Goal: Information Seeking & Learning: Understand process/instructions

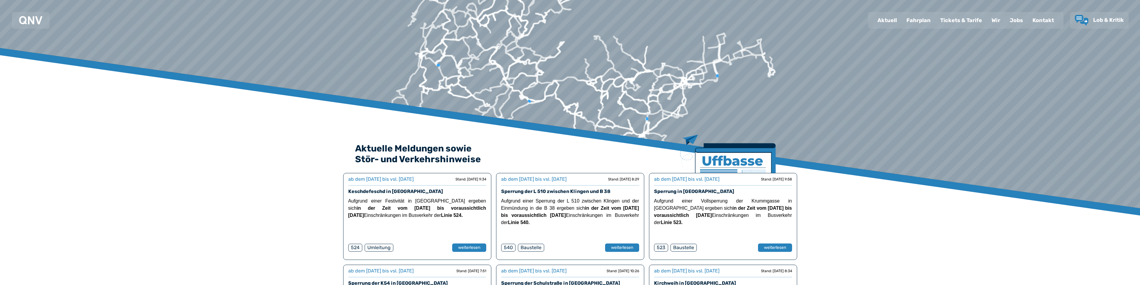
scroll to position [60, 0]
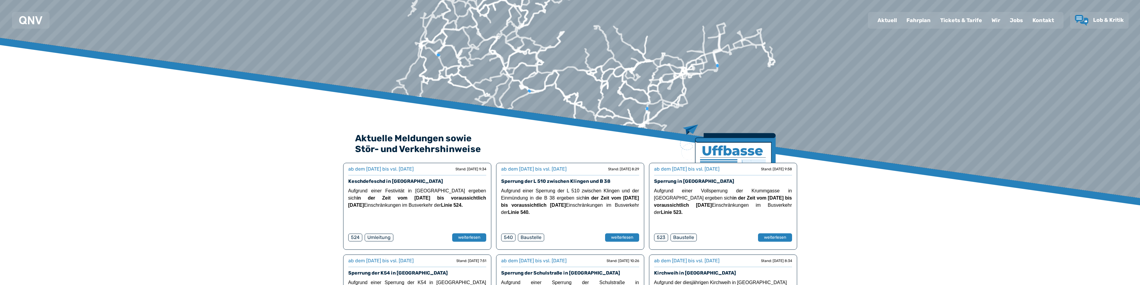
click at [921, 21] on div "Fahrplan" at bounding box center [918, 21] width 34 height 16
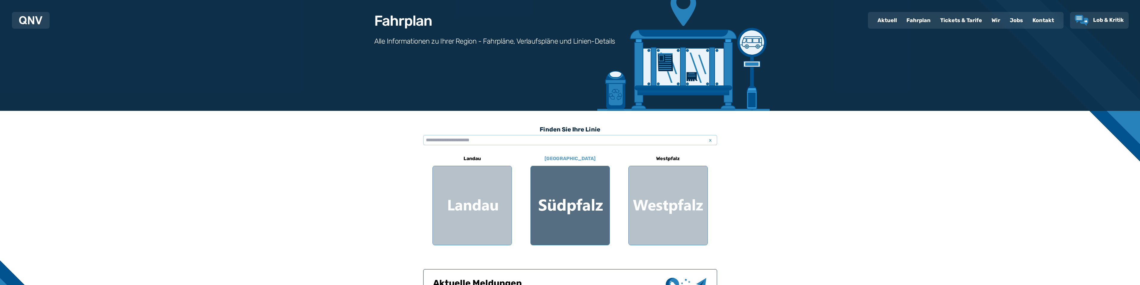
scroll to position [90, 0]
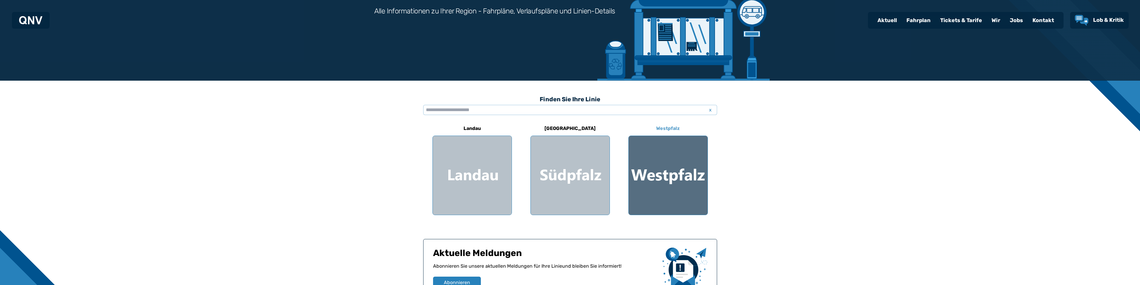
click at [689, 175] on div at bounding box center [667, 175] width 79 height 79
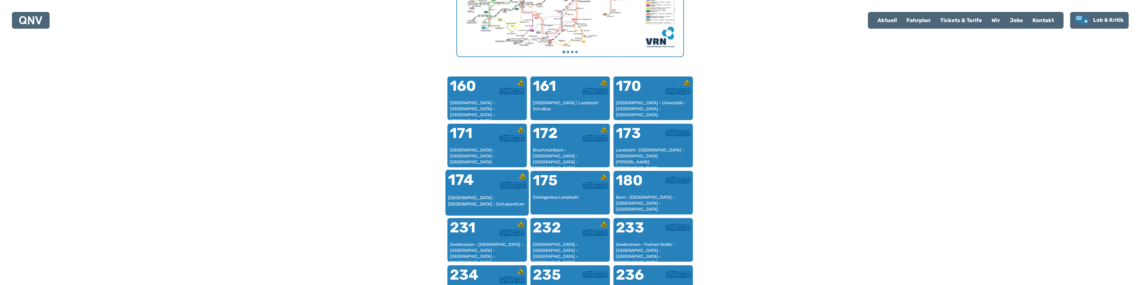
scroll to position [333, 0]
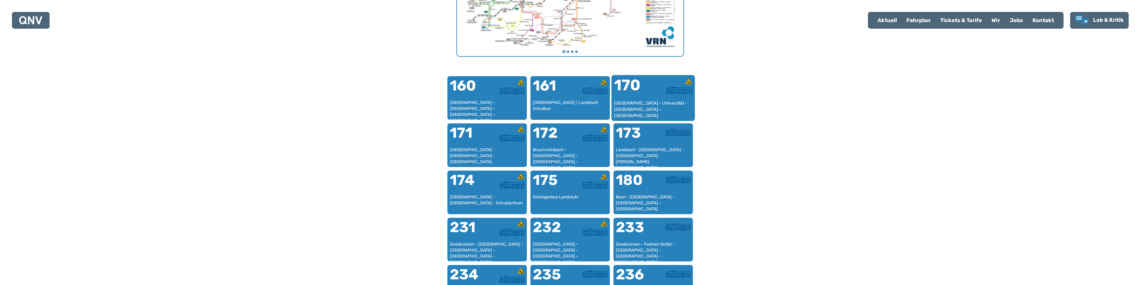
click at [653, 103] on div "[GEOGRAPHIC_DATA] - Universität - [GEOGRAPHIC_DATA] - [GEOGRAPHIC_DATA]" at bounding box center [653, 109] width 79 height 18
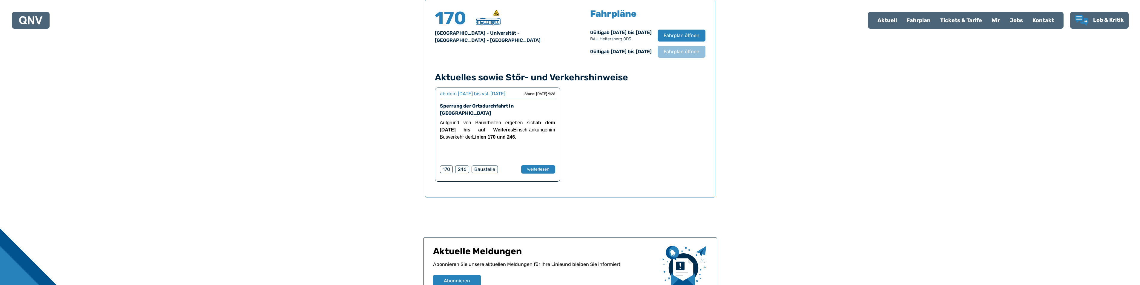
scroll to position [423, 0]
click at [680, 36] on span "Fahrplan öffnen" at bounding box center [681, 36] width 36 height 7
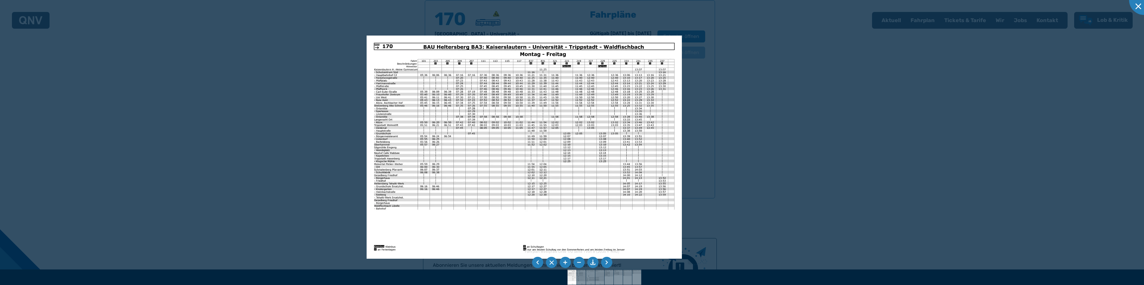
click at [417, 107] on img at bounding box center [524, 147] width 315 height 223
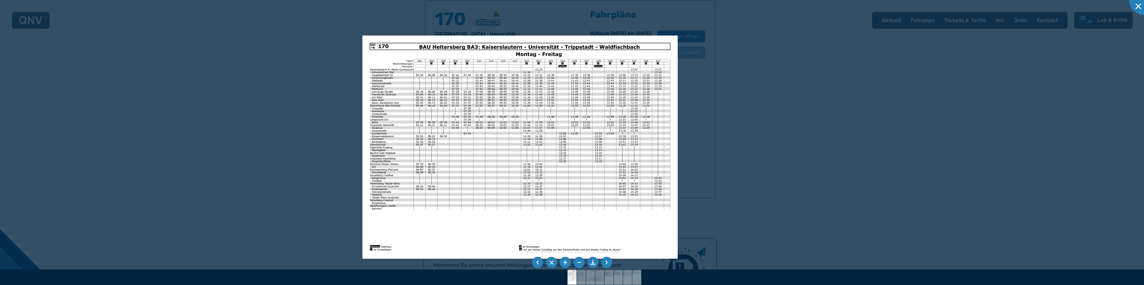
click at [780, 98] on div at bounding box center [572, 142] width 1144 height 285
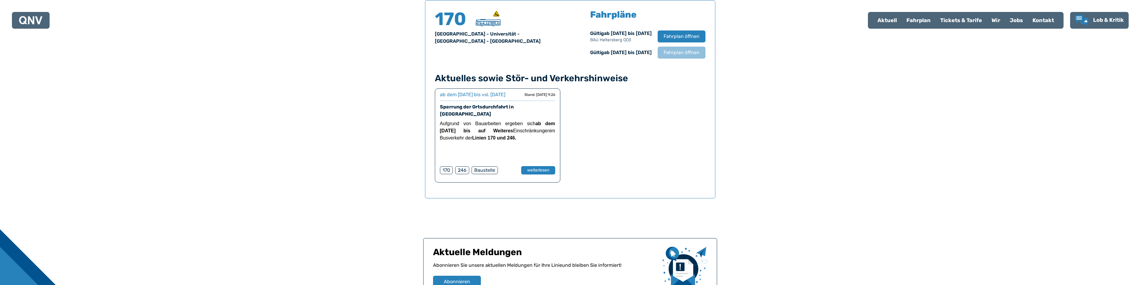
click at [919, 21] on div "Fahrplan" at bounding box center [918, 21] width 34 height 16
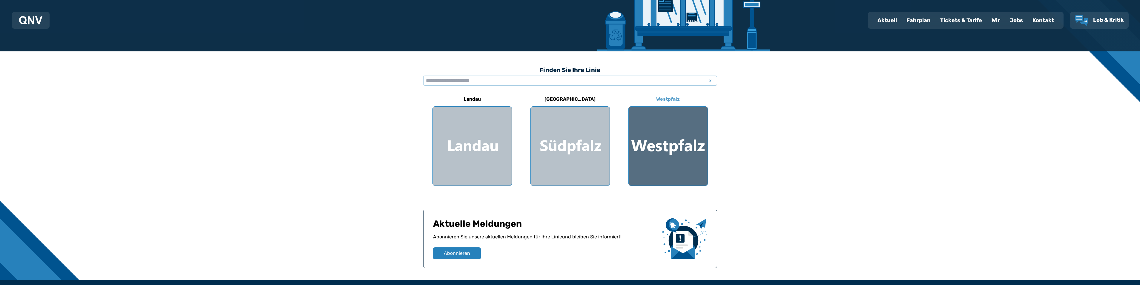
scroll to position [119, 0]
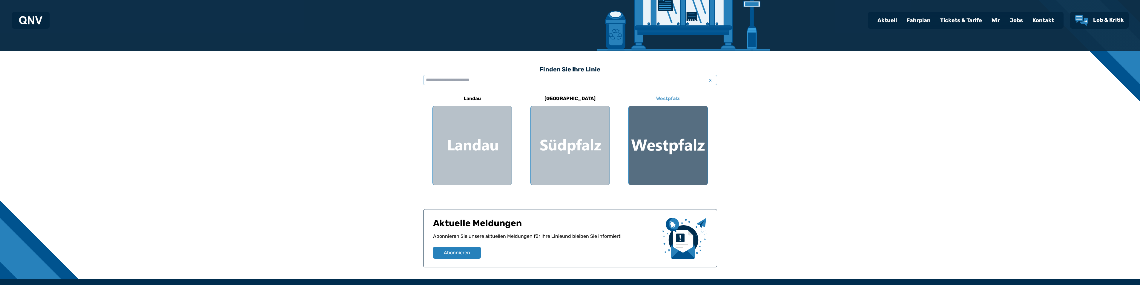
click at [674, 141] on div at bounding box center [667, 145] width 79 height 79
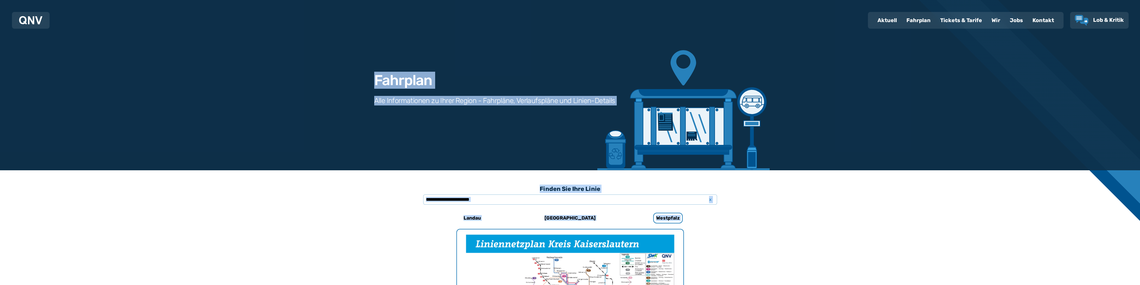
click at [673, 141] on div "Fahrplan Alle Informationen zu Ihrer Region - Fahrpläne, Verlaufspläne und Lini…" at bounding box center [570, 85] width 430 height 170
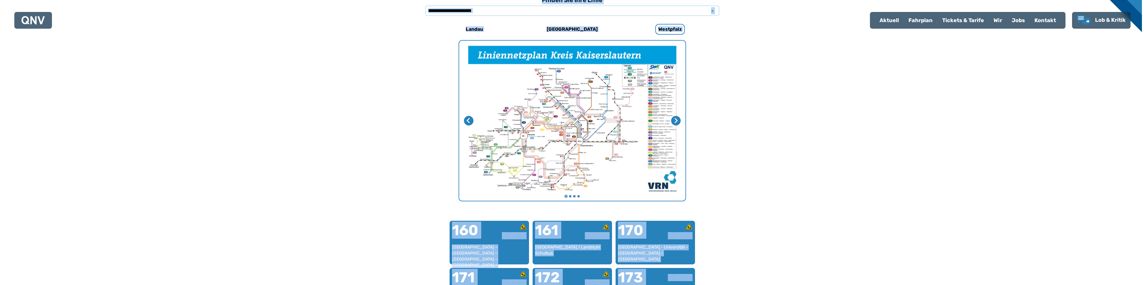
scroll to position [184, 0]
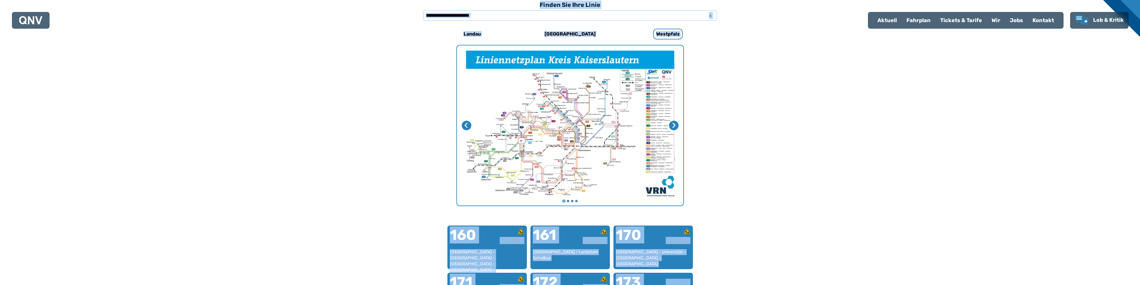
click at [616, 128] on img "1 von 4" at bounding box center [570, 125] width 226 height 160
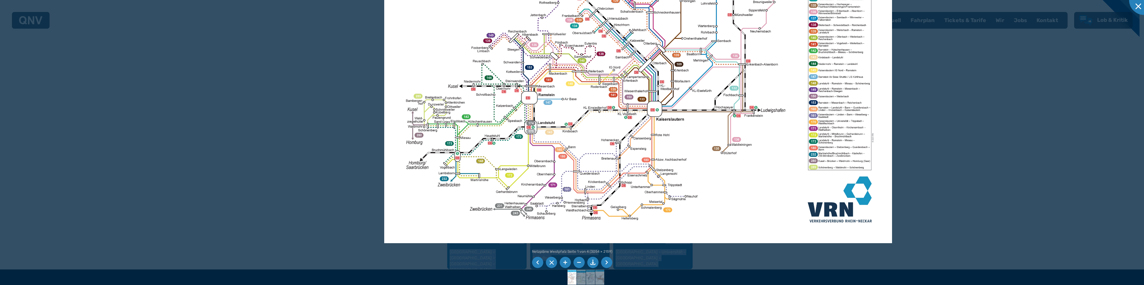
click at [714, 138] on img at bounding box center [638, 63] width 508 height 359
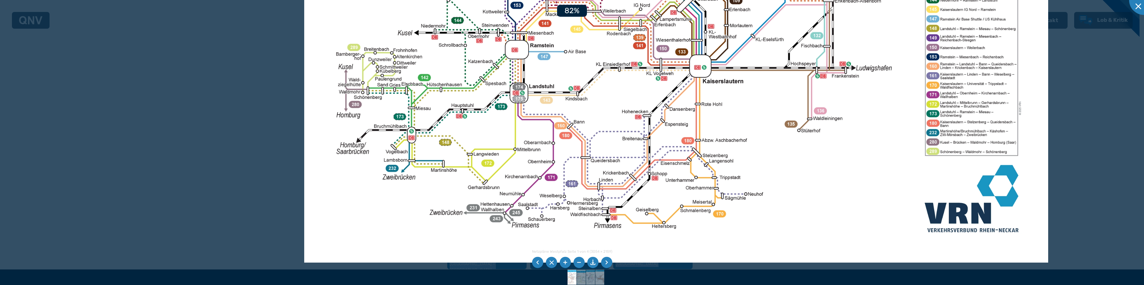
click at [615, 124] on img at bounding box center [676, 0] width 744 height 526
